Goal: Task Accomplishment & Management: Manage account settings

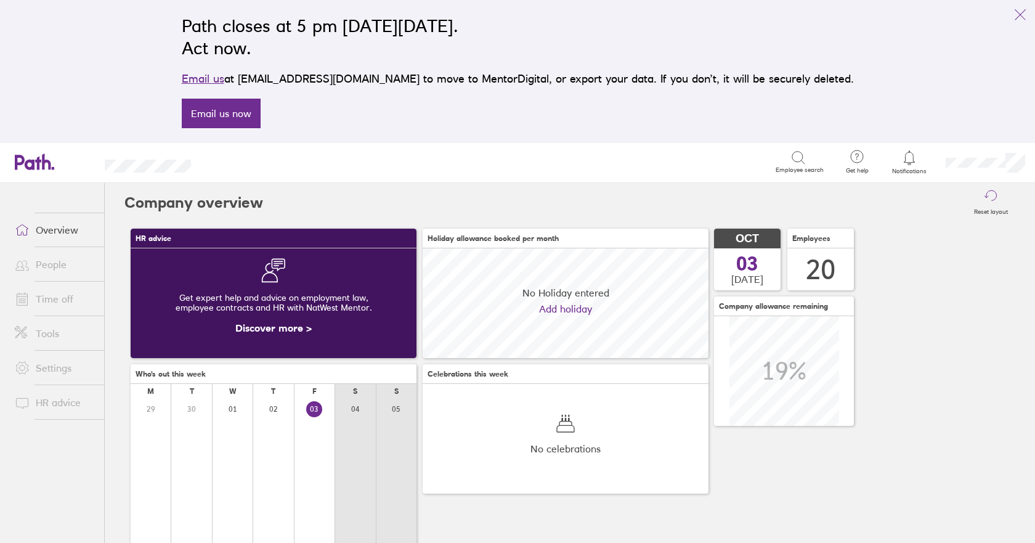
scroll to position [110, 286]
click at [53, 300] on link "Time off" at bounding box center [54, 298] width 99 height 25
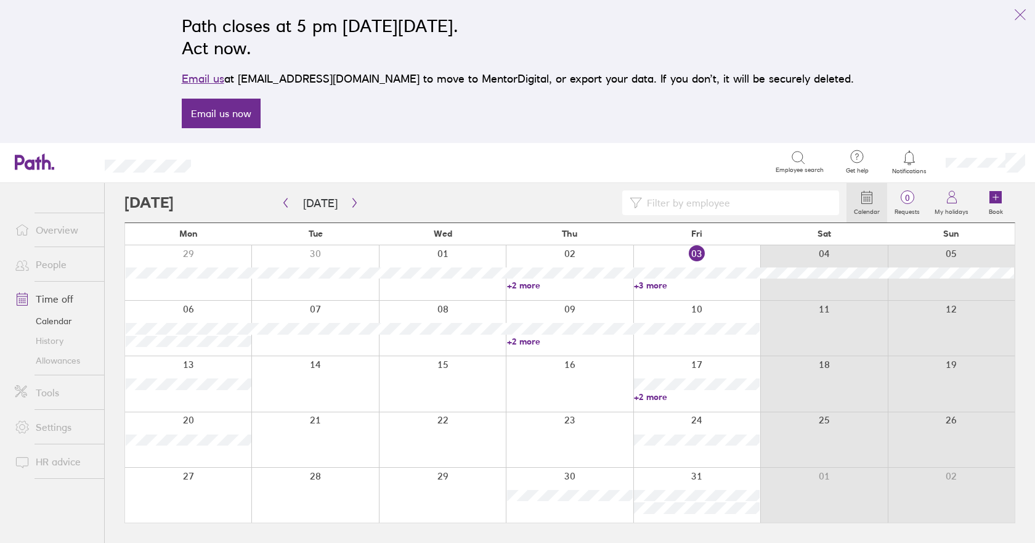
click at [705, 289] on link "+3 more" at bounding box center [697, 285] width 126 height 11
click at [728, 254] on div at bounding box center [696, 272] width 127 height 55
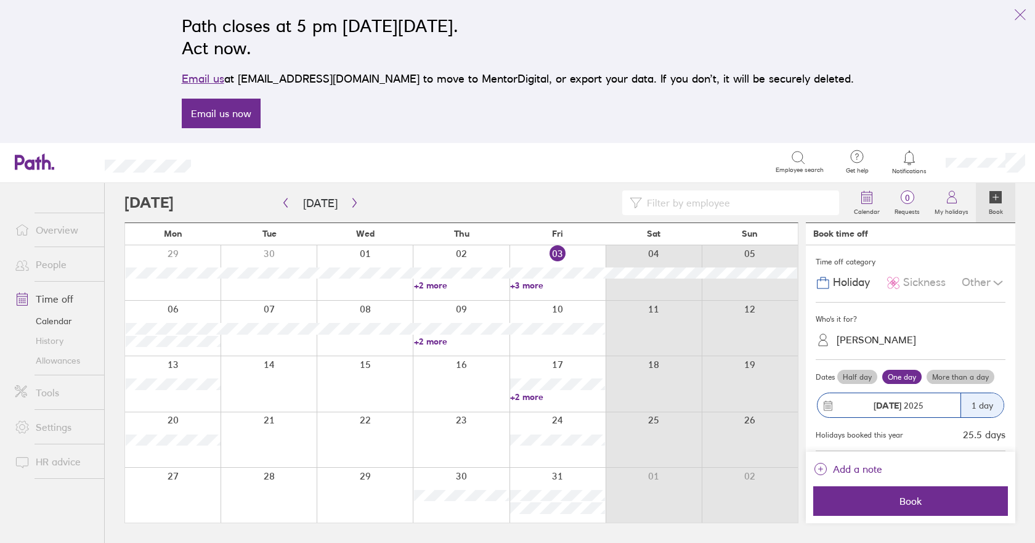
click at [845, 338] on div "Julia Dicker" at bounding box center [876, 340] width 79 height 12
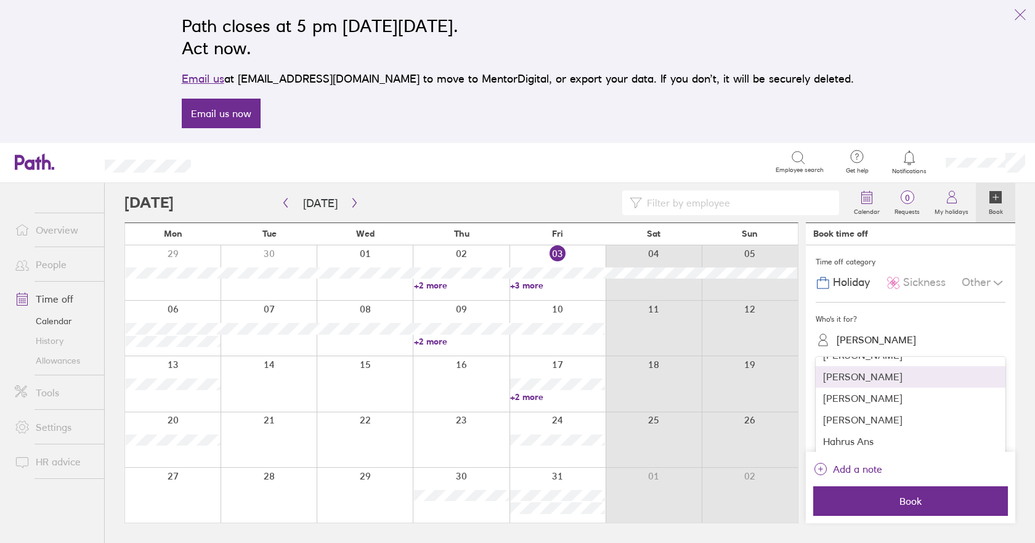
scroll to position [62, 0]
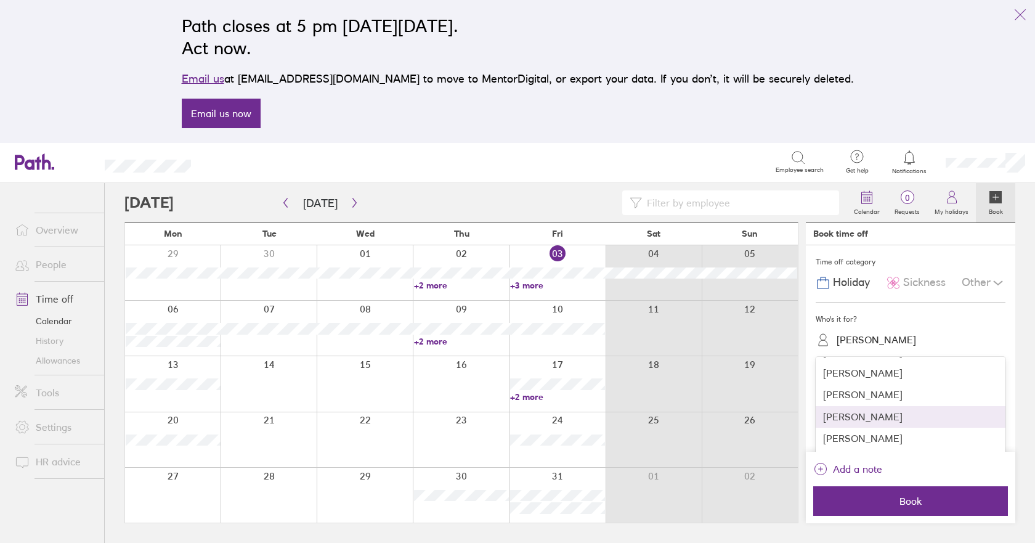
click at [867, 414] on div "Chris Brydon" at bounding box center [911, 417] width 190 height 22
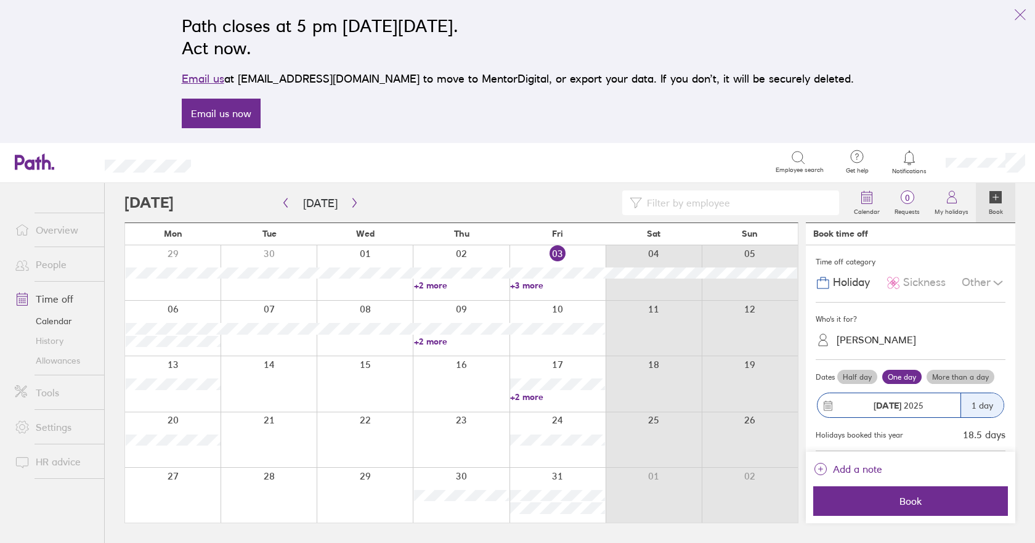
click at [864, 376] on label "Half day" at bounding box center [857, 377] width 40 height 15
click at [0, 0] on input "Half day" at bounding box center [0, 0] width 0 height 0
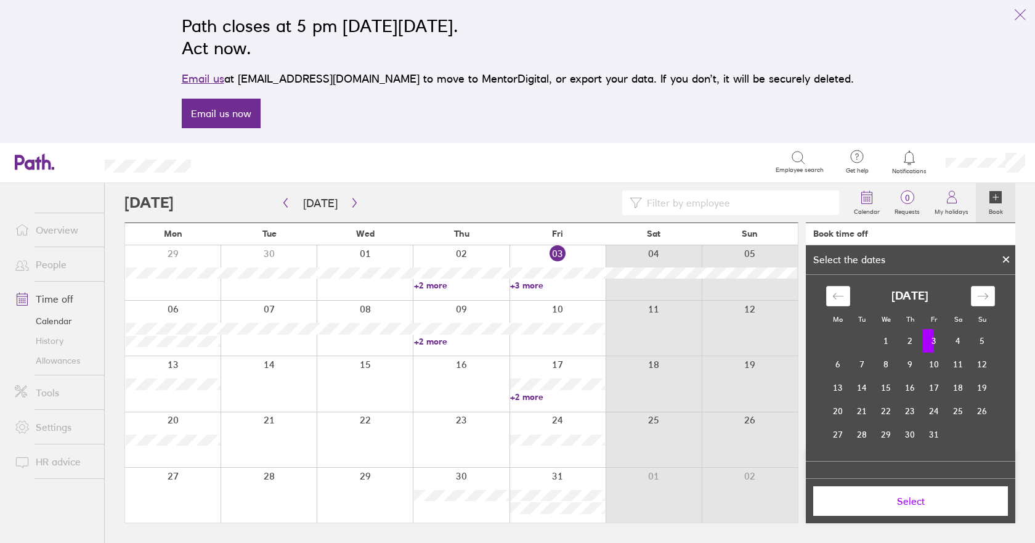
scroll to position [83, 0]
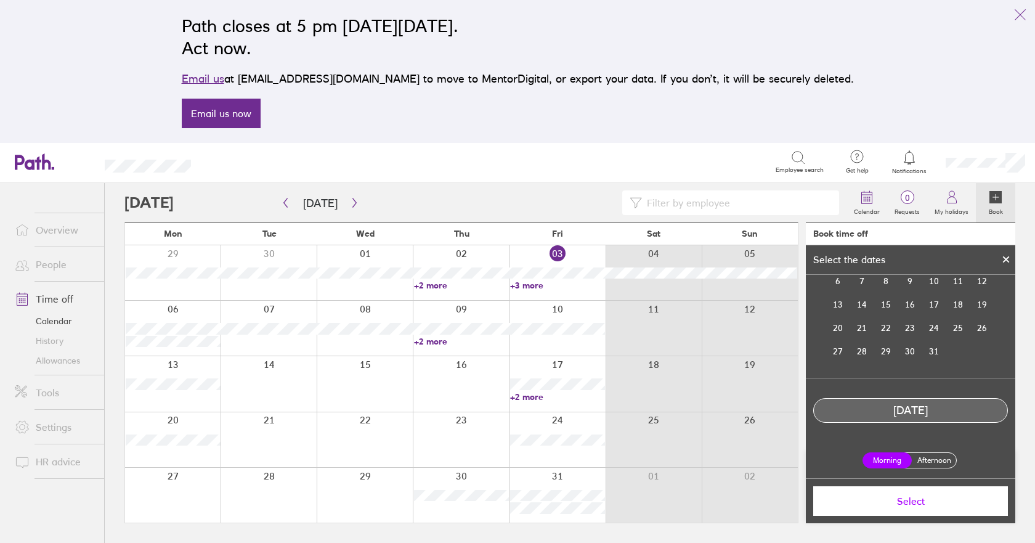
click at [922, 453] on label "Afternoon" at bounding box center [933, 460] width 49 height 15
click at [0, 0] on input "Afternoon" at bounding box center [0, 0] width 0 height 0
click at [907, 504] on span "Select" at bounding box center [910, 500] width 177 height 11
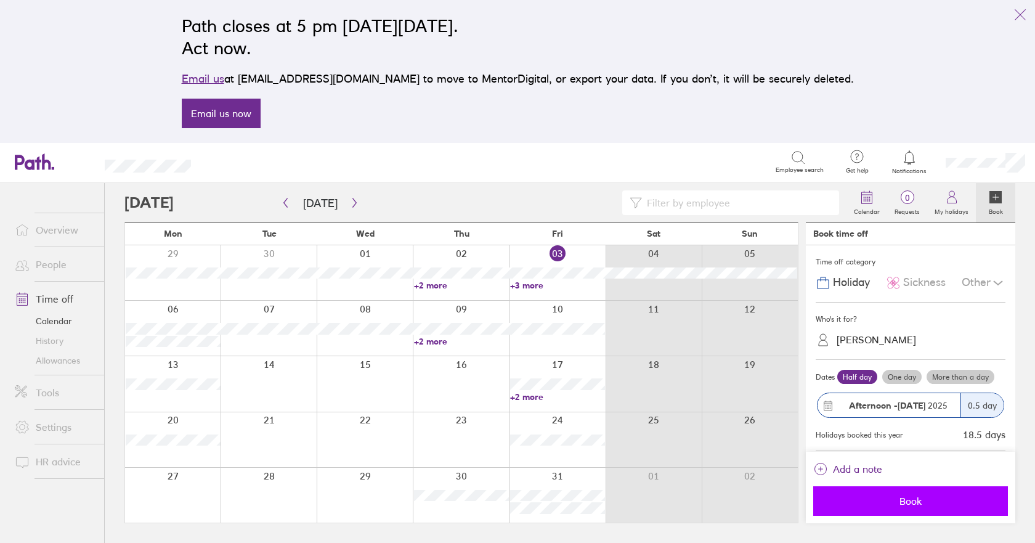
click at [920, 501] on span "Book" at bounding box center [910, 500] width 177 height 11
